Goal: Task Accomplishment & Management: Manage account settings

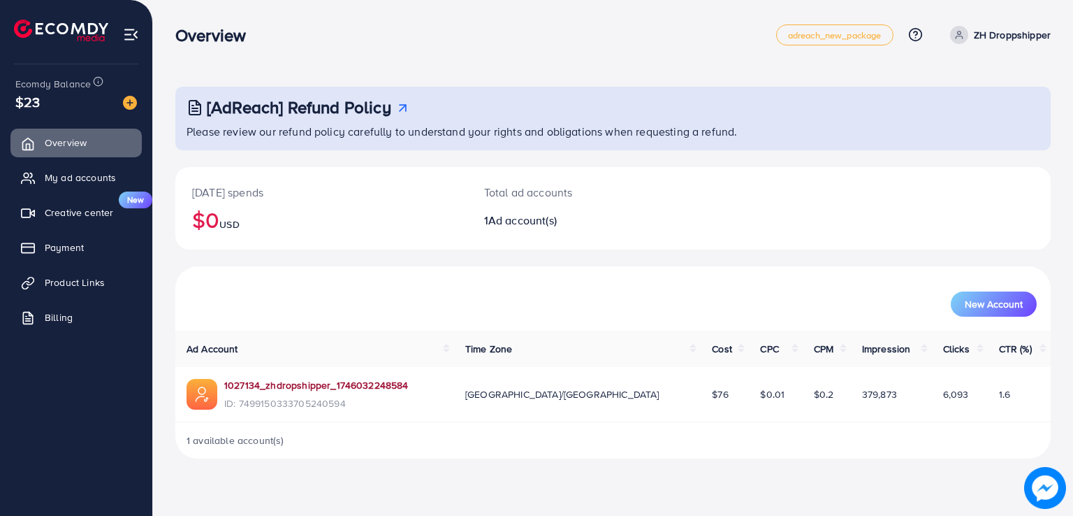
click at [284, 388] on link "1027134_zhdropshipper_1746032248584" at bounding box center [316, 385] width 184 height 14
click at [31, 186] on link "My ad accounts" at bounding box center [75, 177] width 131 height 28
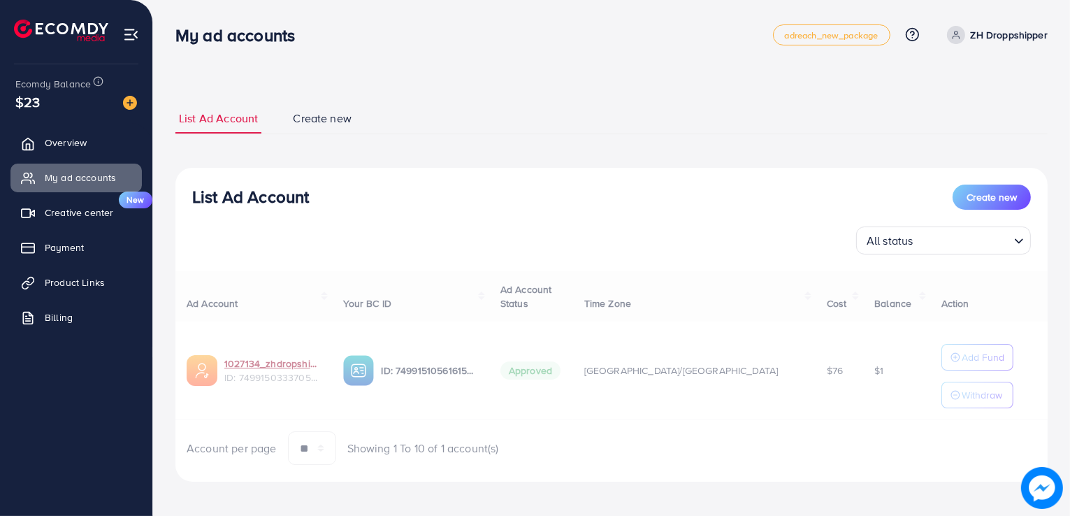
click at [258, 367] on link "1027134_zhdropshipper_1746032248584" at bounding box center [272, 363] width 96 height 14
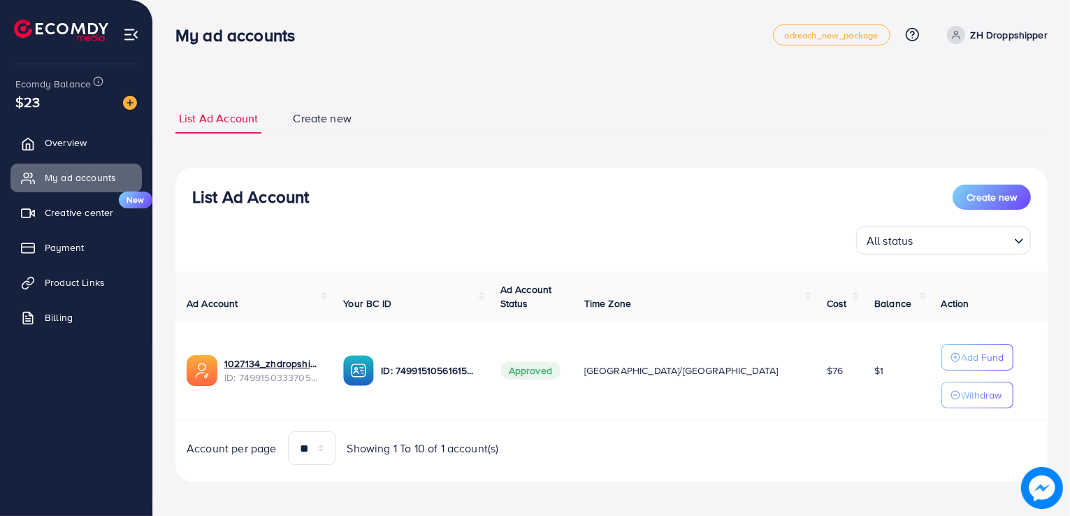
click at [259, 336] on td "1027134_zhdropshipper_1746032248584 ID: 7499150333705240594" at bounding box center [253, 370] width 156 height 99
click at [293, 372] on span "ID: 7499150333705240594" at bounding box center [272, 377] width 96 height 14
click at [295, 363] on link "1027134_zhdropshipper_1746032248584" at bounding box center [272, 363] width 96 height 14
click at [297, 370] on span "ID: 7499150333705240594" at bounding box center [272, 377] width 96 height 14
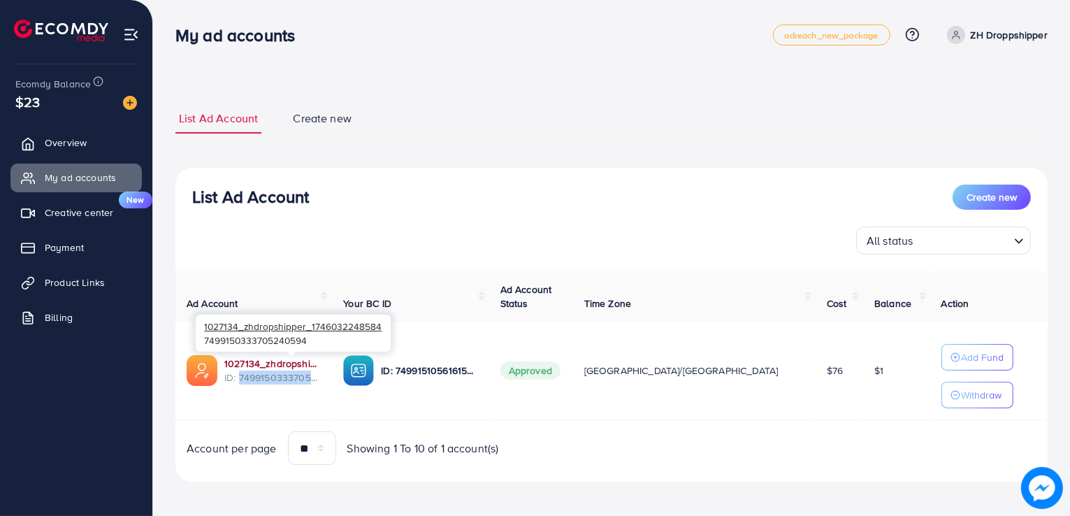
click at [289, 369] on link "1027134_zhdropshipper_1746032248584" at bounding box center [272, 363] width 96 height 14
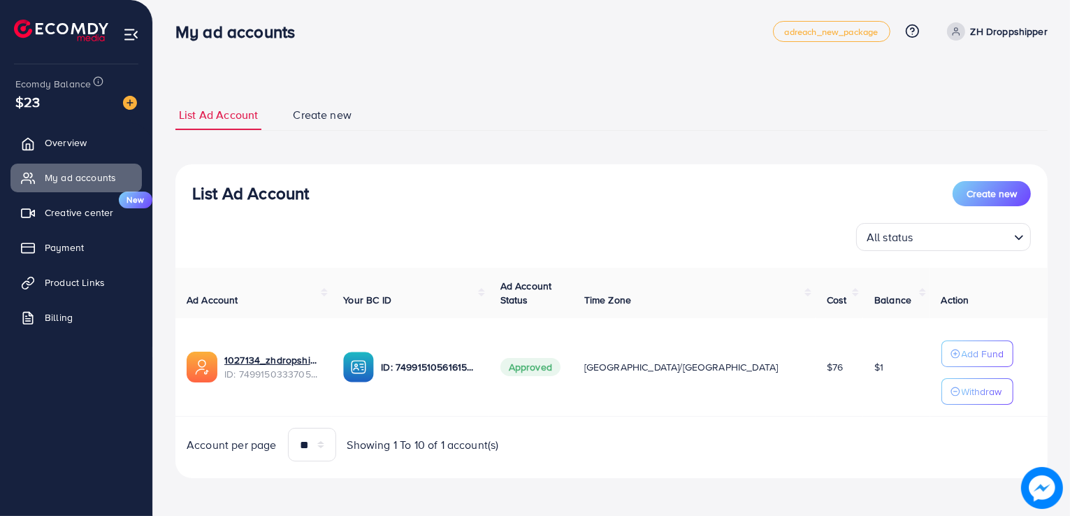
click at [650, 285] on th "Time Zone" at bounding box center [694, 293] width 242 height 51
click at [312, 362] on link "1027134_zhdropshipper_1746032248584" at bounding box center [272, 360] width 96 height 14
click at [286, 370] on span "ID: 7499150333705240594" at bounding box center [272, 374] width 96 height 14
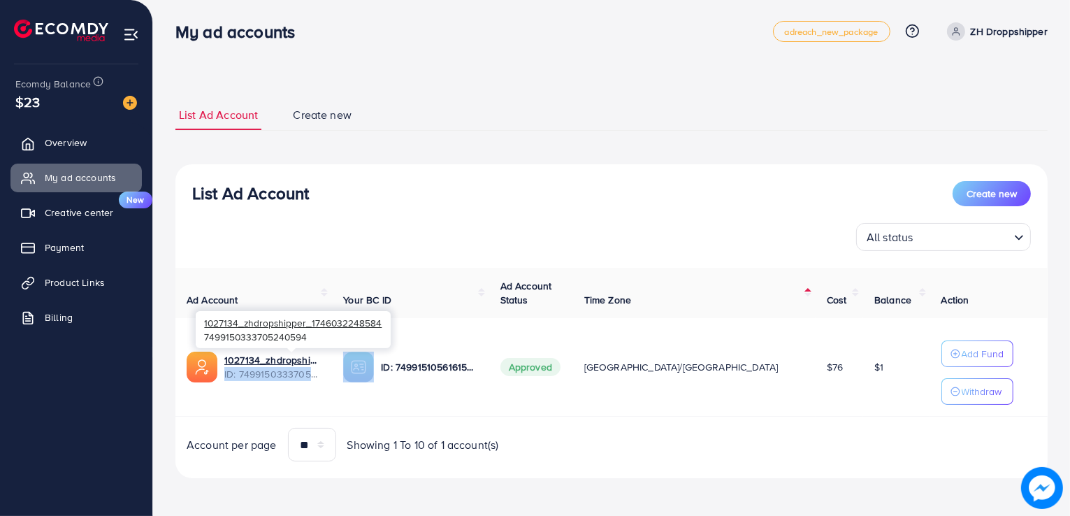
click at [286, 370] on span "ID: 7499150333705240594" at bounding box center [272, 374] width 96 height 14
click at [279, 359] on link "1027134_zhdropshipper_1746032248584" at bounding box center [272, 360] width 96 height 14
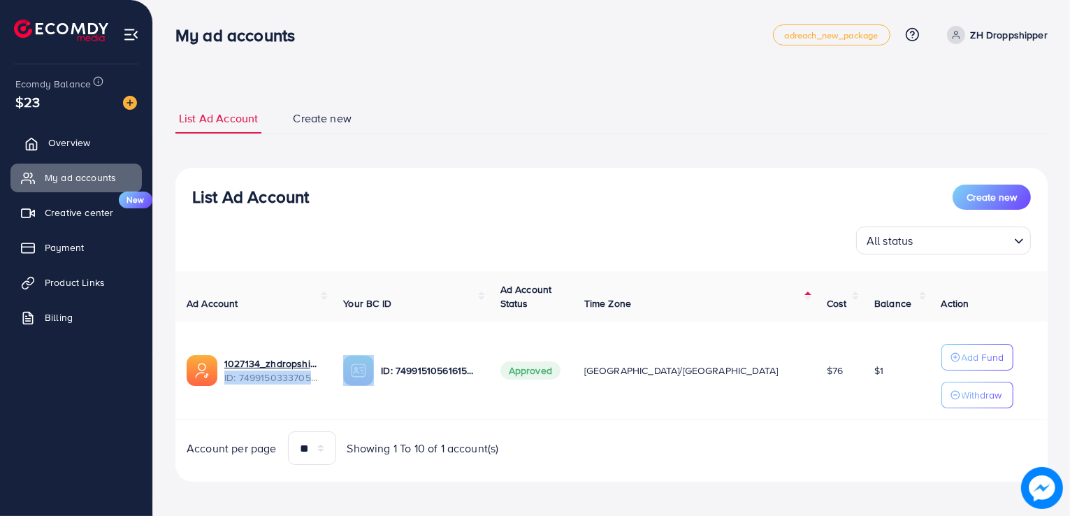
click at [103, 144] on link "Overview" at bounding box center [75, 143] width 131 height 28
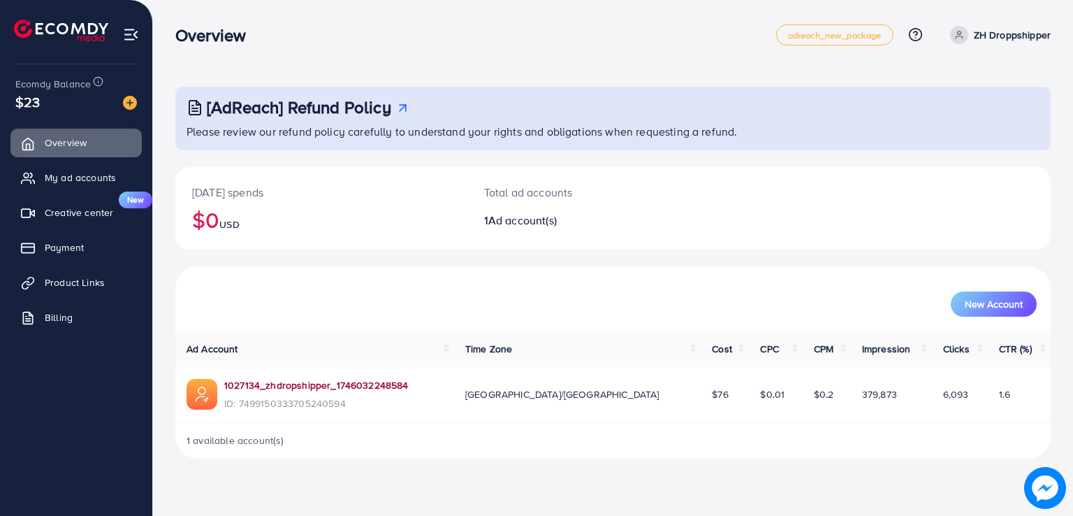
click at [293, 382] on link "1027134_zhdropshipper_1746032248584" at bounding box center [316, 385] width 184 height 14
click at [64, 172] on span "My ad accounts" at bounding box center [83, 177] width 71 height 14
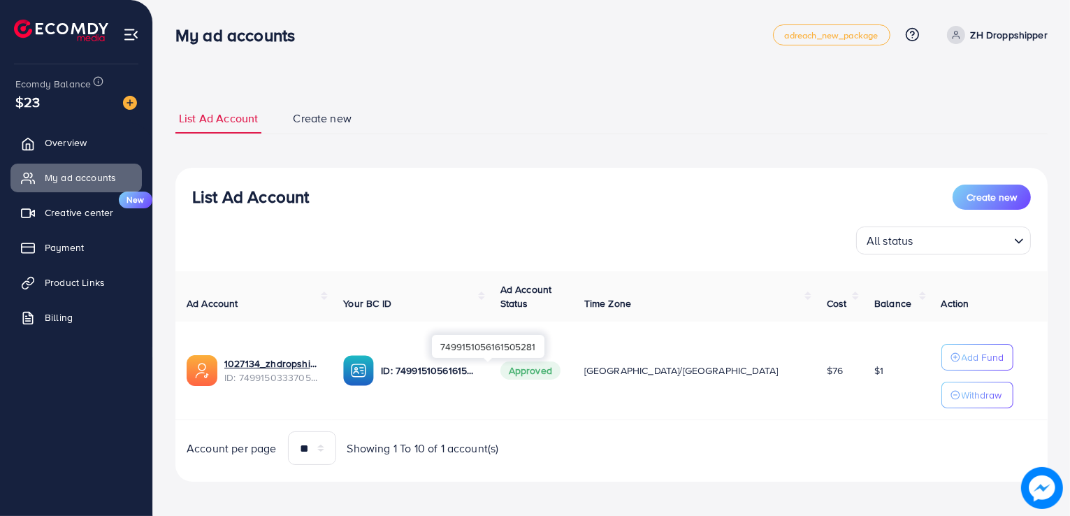
click at [421, 365] on p "ID: 7499151056161505281" at bounding box center [429, 370] width 96 height 17
click at [426, 366] on p "ID: 7499151056161505281" at bounding box center [429, 370] width 96 height 17
click at [443, 378] on p "ID: 7499151056161505281" at bounding box center [429, 370] width 96 height 17
click at [450, 370] on p "ID: 7499151056161505281" at bounding box center [429, 370] width 96 height 17
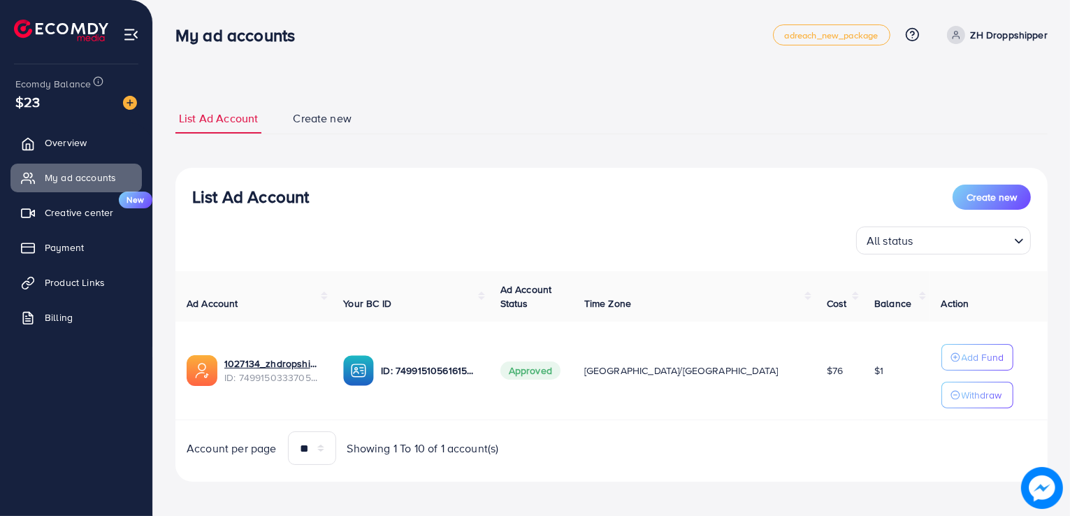
click at [415, 370] on div "ID: 7499151056161505281" at bounding box center [410, 370] width 134 height 31
click at [374, 372] on img at bounding box center [358, 370] width 31 height 31
click at [321, 361] on link "1027134_zhdropshipper_1746032248584" at bounding box center [272, 363] width 96 height 14
drag, startPoint x: 223, startPoint y: 361, endPoint x: 353, endPoint y: 362, distance: 130.6
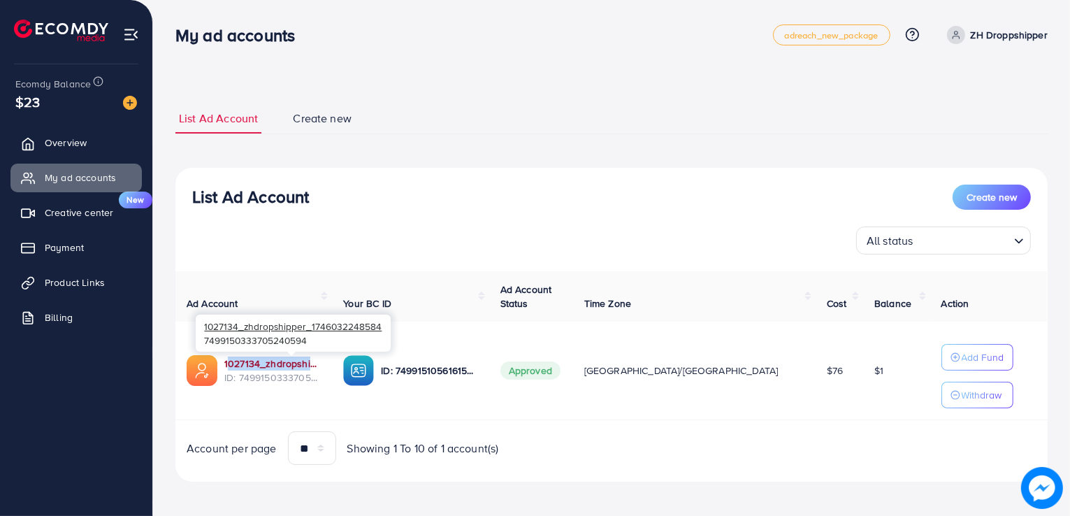
click at [321, 362] on div "1027134_zhdropshipper_1746032248584 ID: 7499150333705240594" at bounding box center [254, 370] width 134 height 31
click at [203, 318] on div "1027134_zhdropshipper_1746032248584 7499150333705240594" at bounding box center [293, 332] width 195 height 37
drag, startPoint x: 204, startPoint y: 322, endPoint x: 383, endPoint y: 336, distance: 179.4
click at [383, 336] on div "1027134_zhdropshipper_1746032248584 7499150333705240594" at bounding box center [293, 332] width 195 height 37
copy div "1027134_zhdropshipper_1746032248584 7499150333705240594"
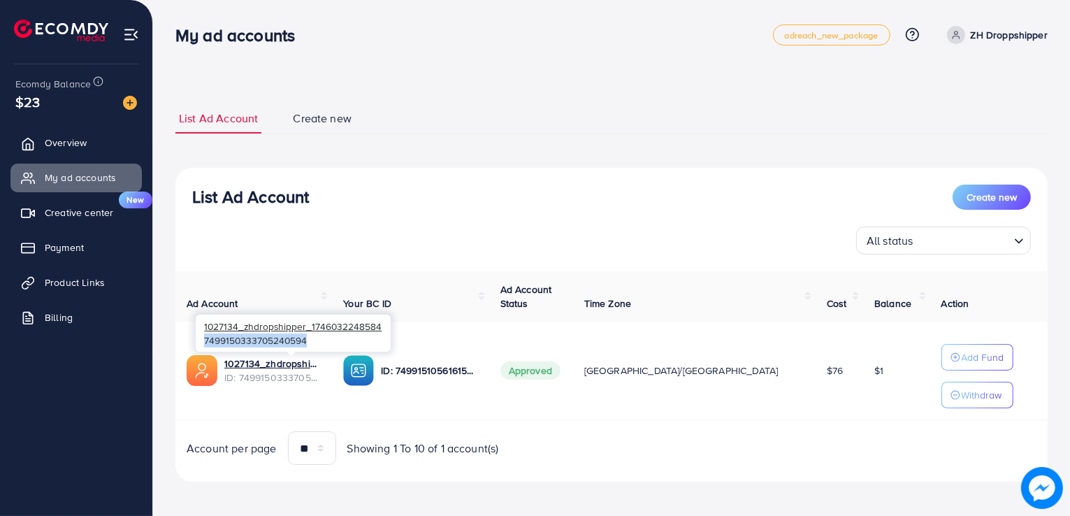
drag, startPoint x: 205, startPoint y: 337, endPoint x: 305, endPoint y: 343, distance: 99.4
click at [305, 343] on div "1027134_zhdropshipper_1746032248584 7499150333705240594" at bounding box center [293, 332] width 195 height 37
copy div "7499150333705240594"
drag, startPoint x: 202, startPoint y: 326, endPoint x: 379, endPoint y: 328, distance: 176.8
click at [379, 328] on div "1027134_zhdropshipper_1746032248584 7499150333705240594" at bounding box center [293, 332] width 195 height 37
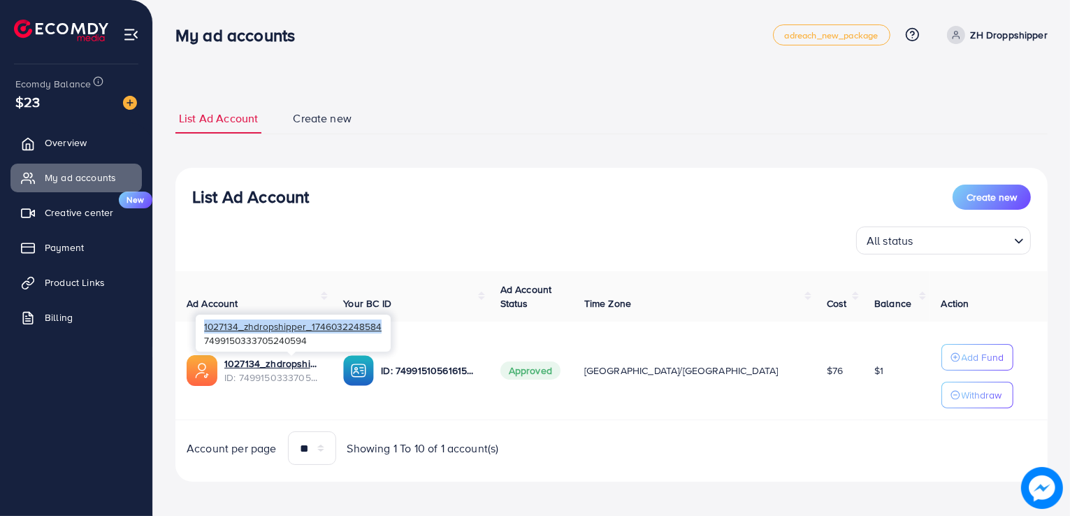
copy span "1027134_zhdropshipper_1746032248584"
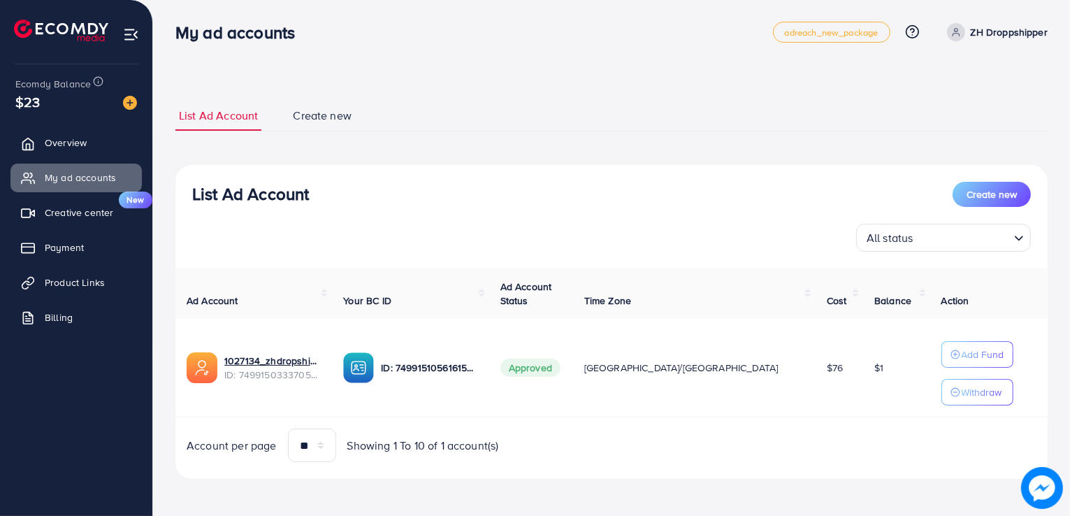
scroll to position [3, 0]
click at [293, 362] on link "1027134_zhdropshipper_1746032248584" at bounding box center [272, 360] width 96 height 14
click at [321, 356] on link "1027134_zhdropshipper_1746032248584" at bounding box center [272, 360] width 96 height 14
click at [961, 386] on p "Withdraw" at bounding box center [981, 391] width 41 height 17
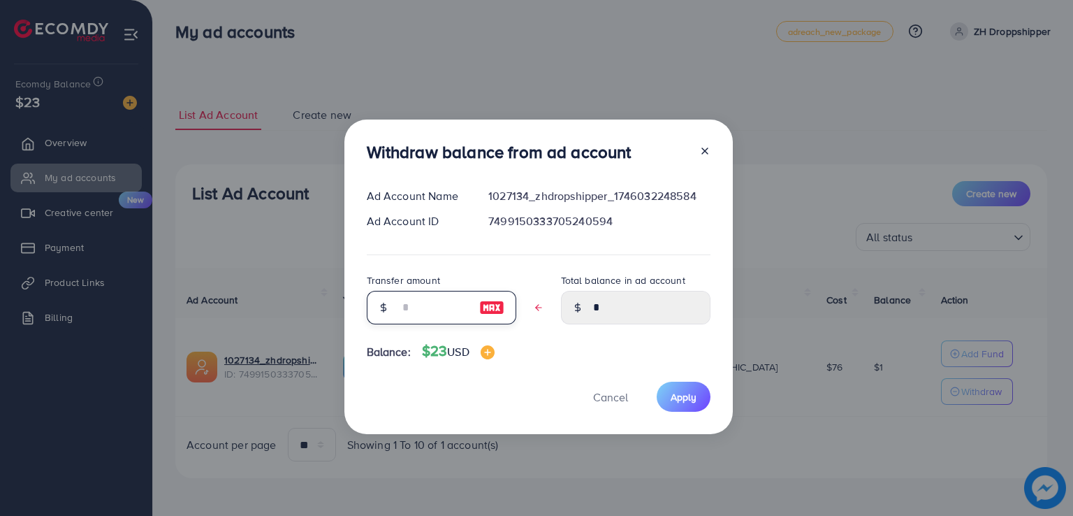
click at [442, 306] on input "text" at bounding box center [434, 308] width 70 height 34
type input "*"
type input "****"
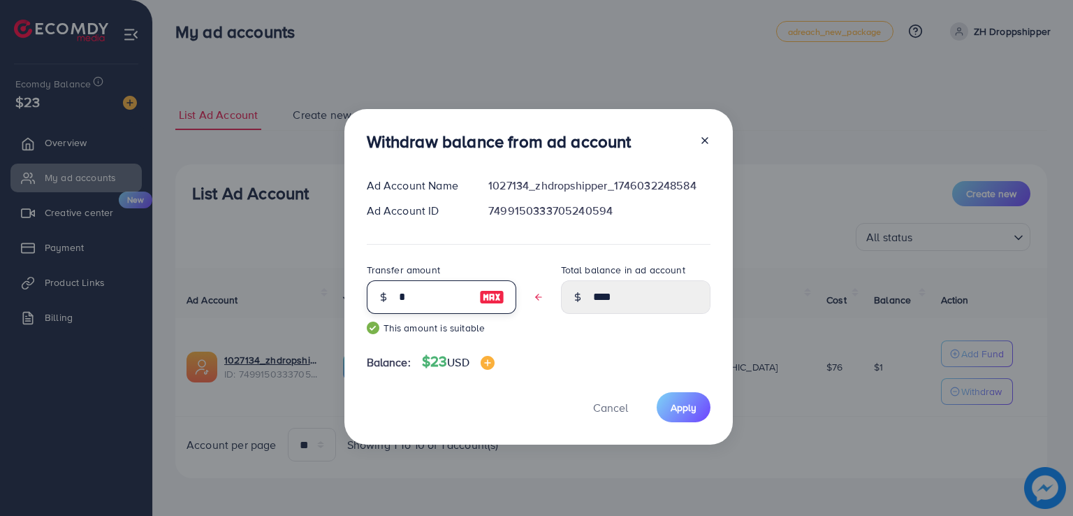
type input "*"
click at [717, 428] on div "Withdraw balance from ad account Ad Account Name 1027134_zhdropshipper_17460322…" at bounding box center [538, 277] width 388 height 336
click at [684, 407] on span "Apply" at bounding box center [684, 407] width 26 height 14
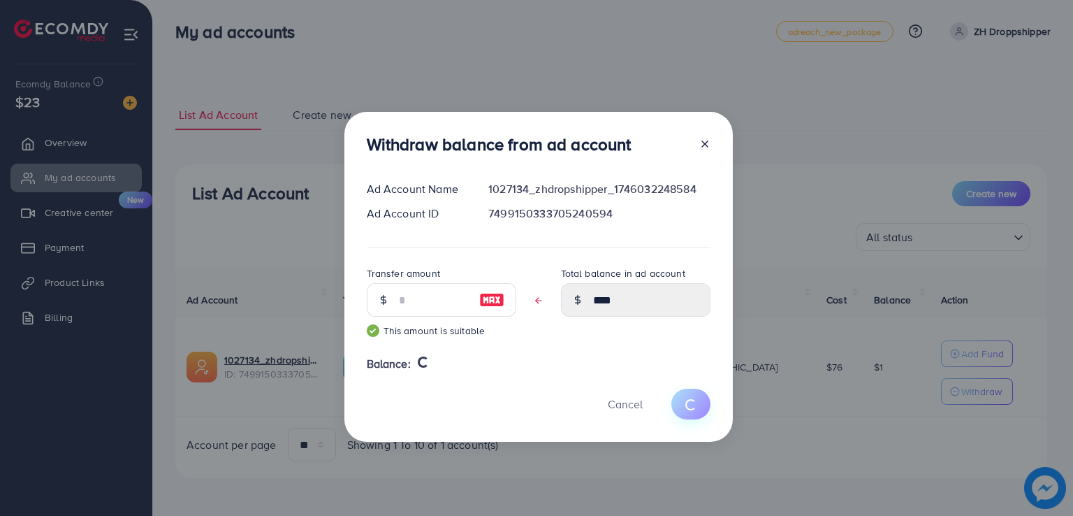
type input "*"
